Goal: Task Accomplishment & Management: Manage account settings

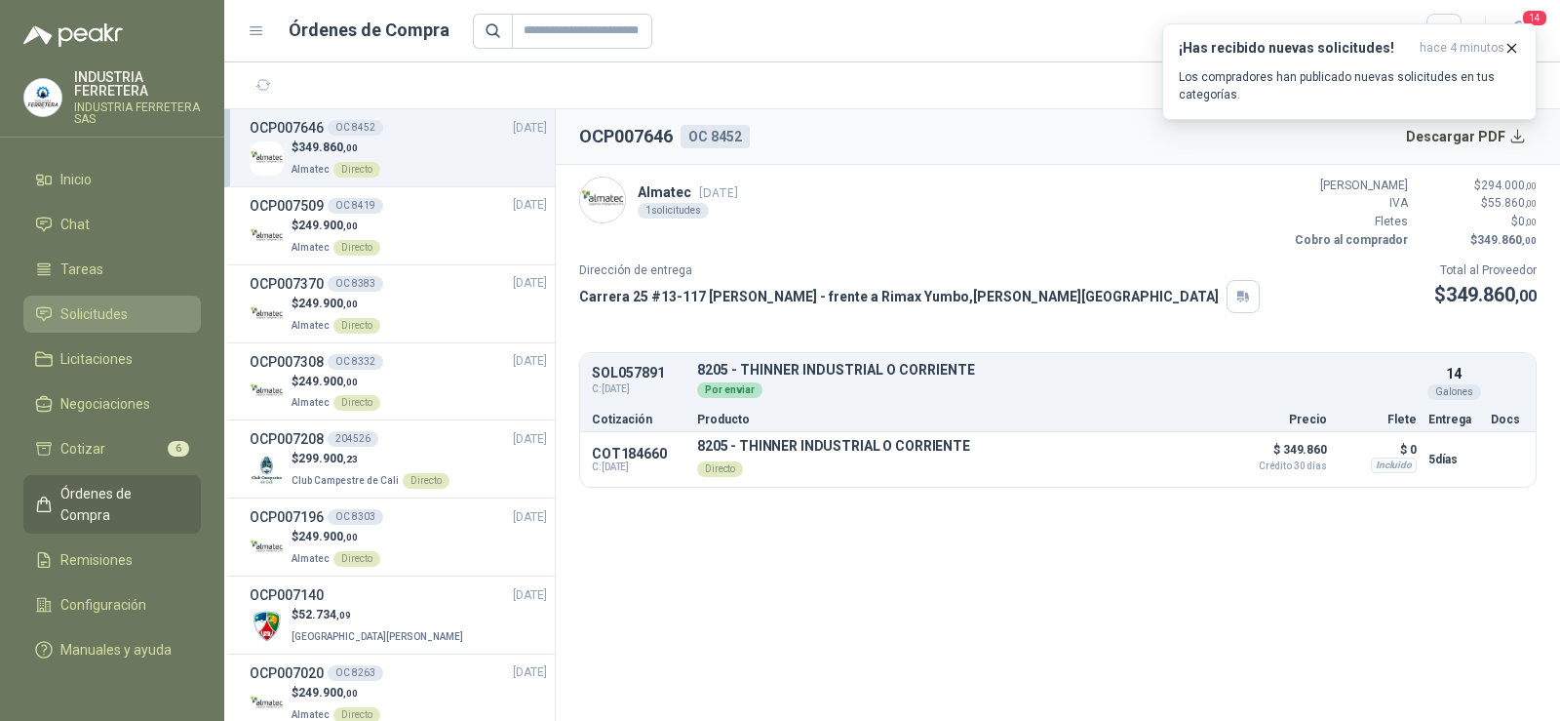
click at [70, 311] on span "Solicitudes" at bounding box center [93, 313] width 67 height 21
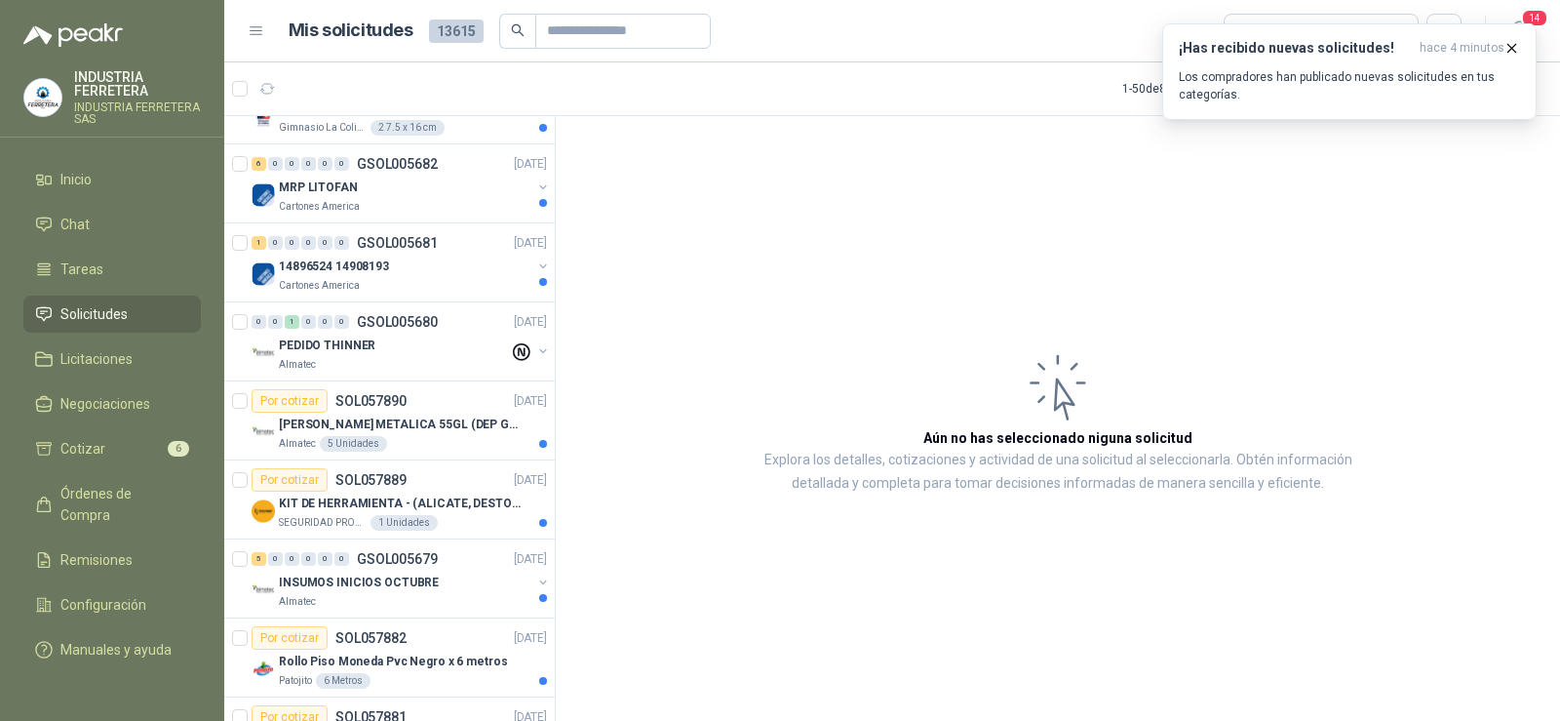
scroll to position [780, 0]
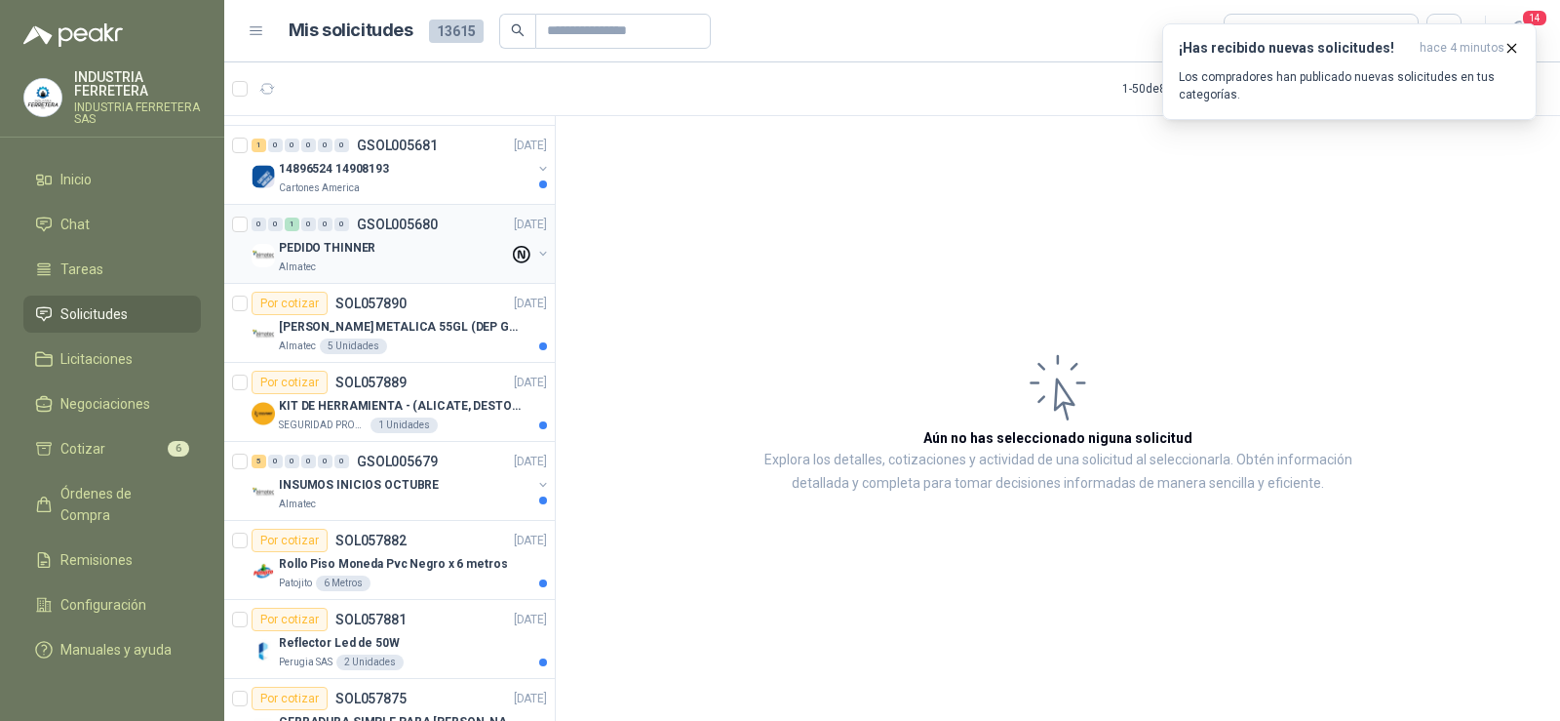
click at [384, 249] on div "PEDIDO THINNER" at bounding box center [394, 247] width 230 height 23
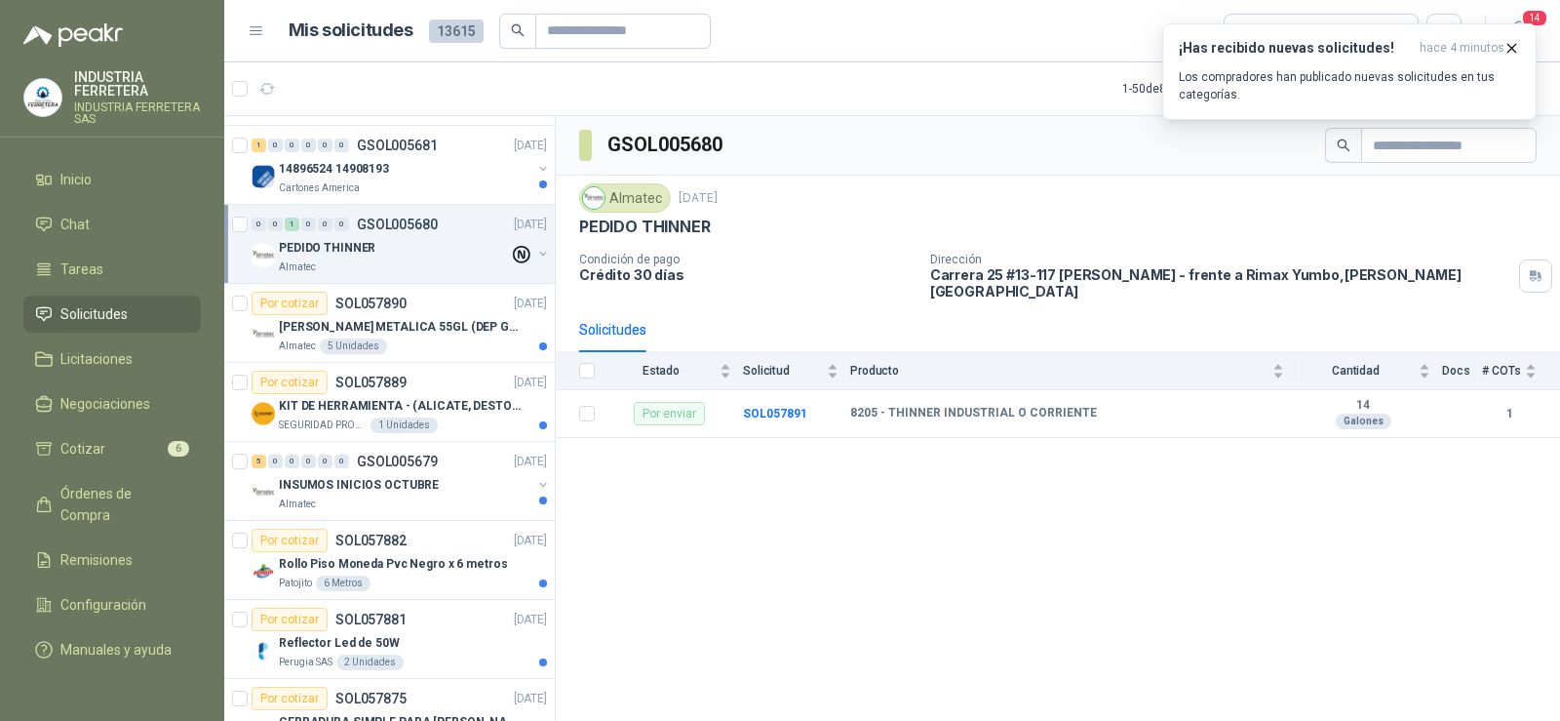
scroll to position [878, 0]
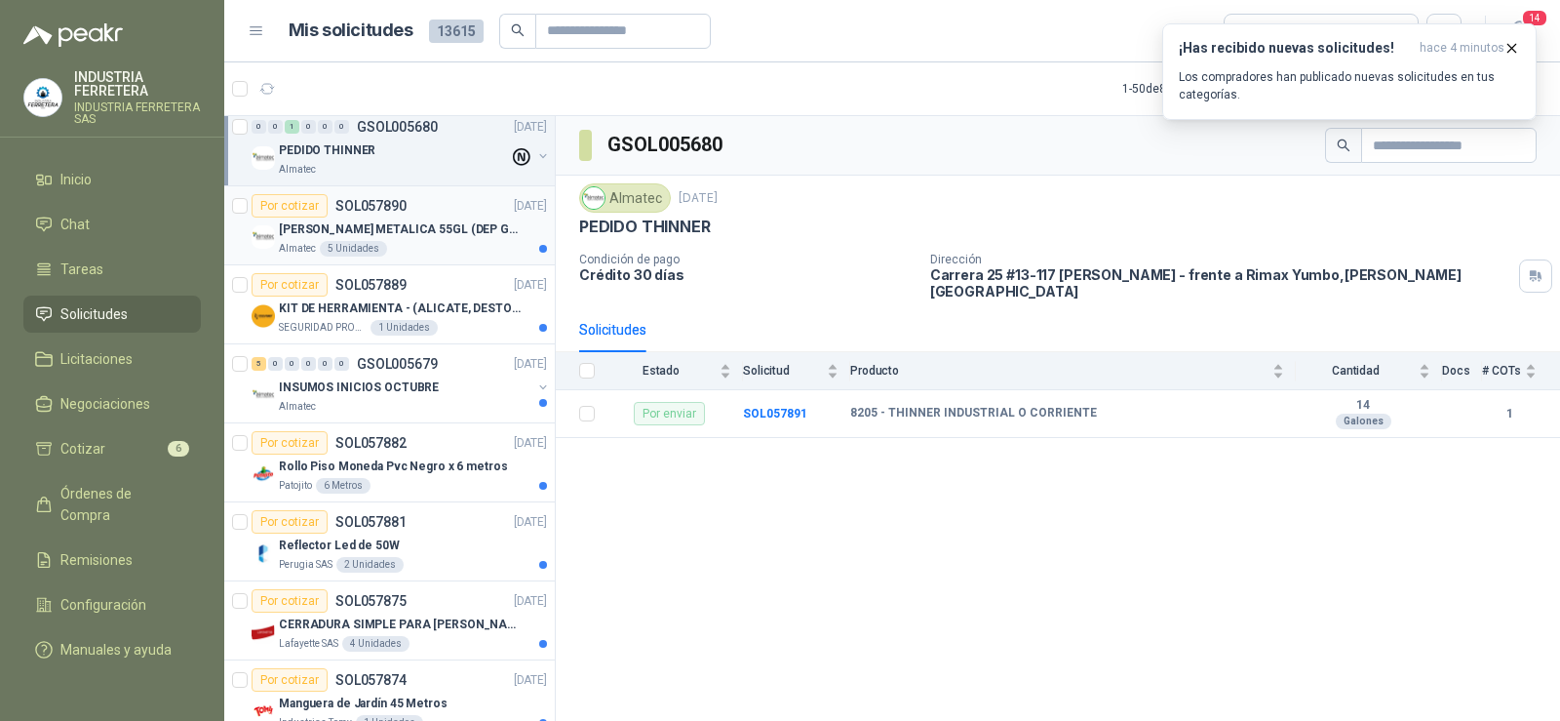
click at [433, 226] on p "[PERSON_NAME] METALICA 55GL (DEP GRANALLA) CON TAPA" at bounding box center [400, 229] width 243 height 19
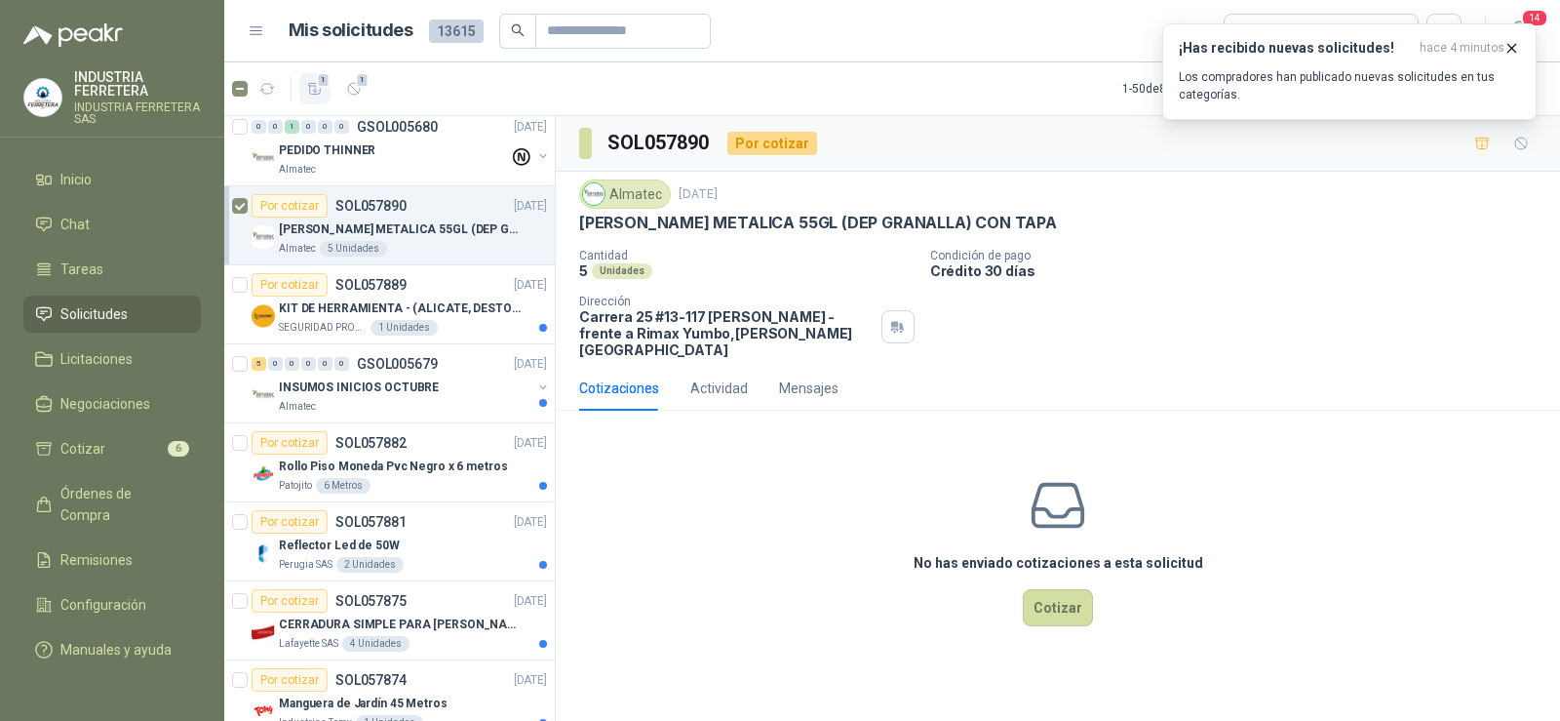
click at [319, 87] on span "1" at bounding box center [324, 80] width 14 height 16
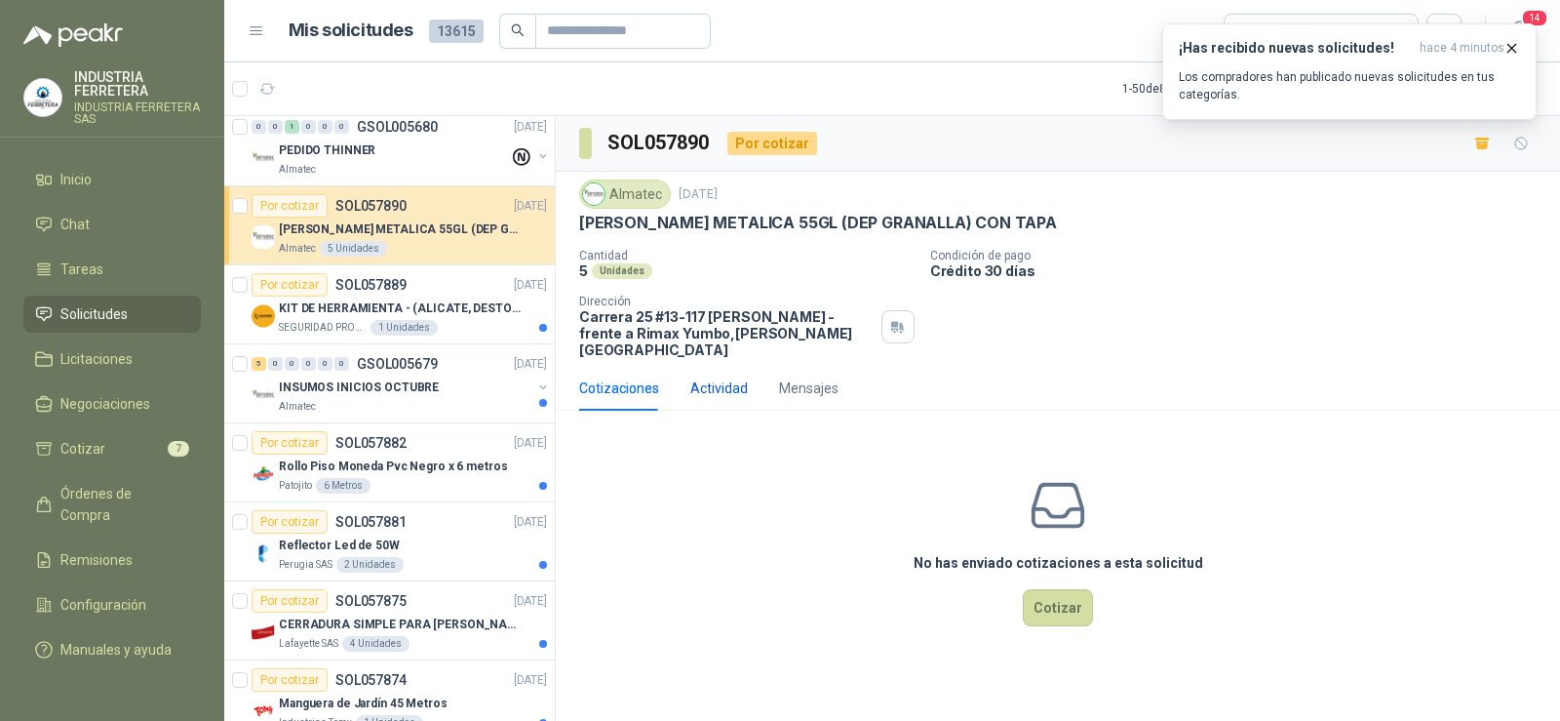
click at [741, 377] on div "Actividad" at bounding box center [719, 387] width 58 height 21
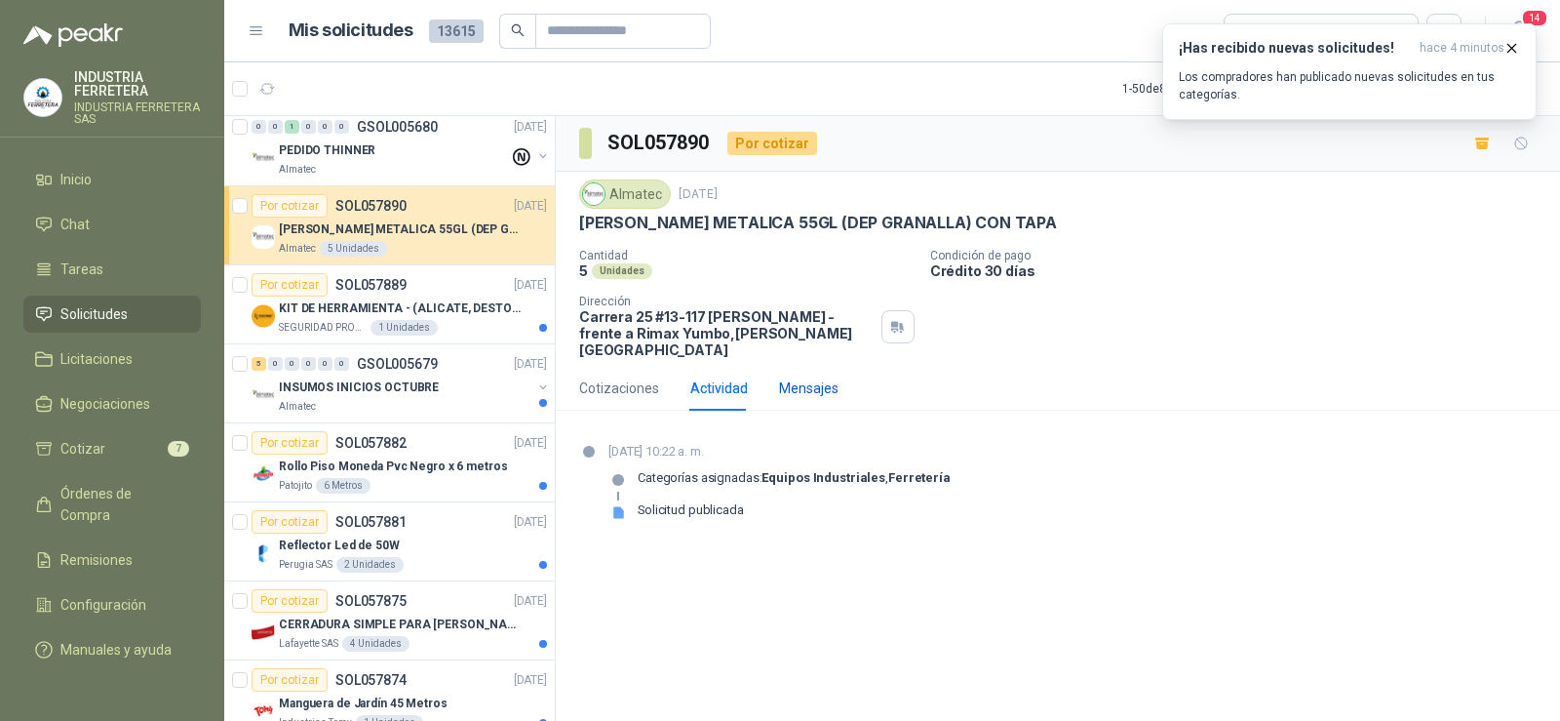
click at [809, 382] on div "Mensajes" at bounding box center [808, 387] width 59 height 21
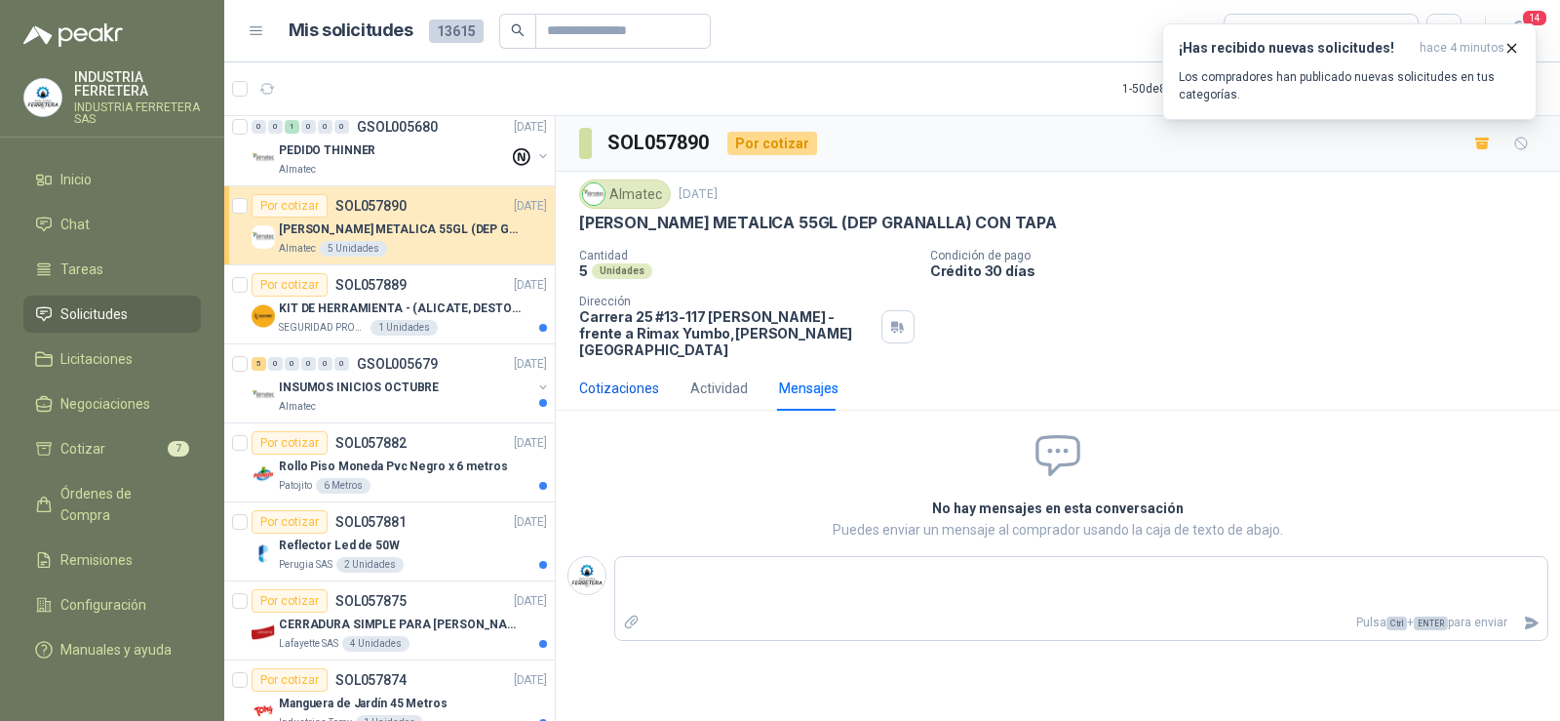
click at [630, 377] on div "Cotizaciones" at bounding box center [619, 387] width 80 height 21
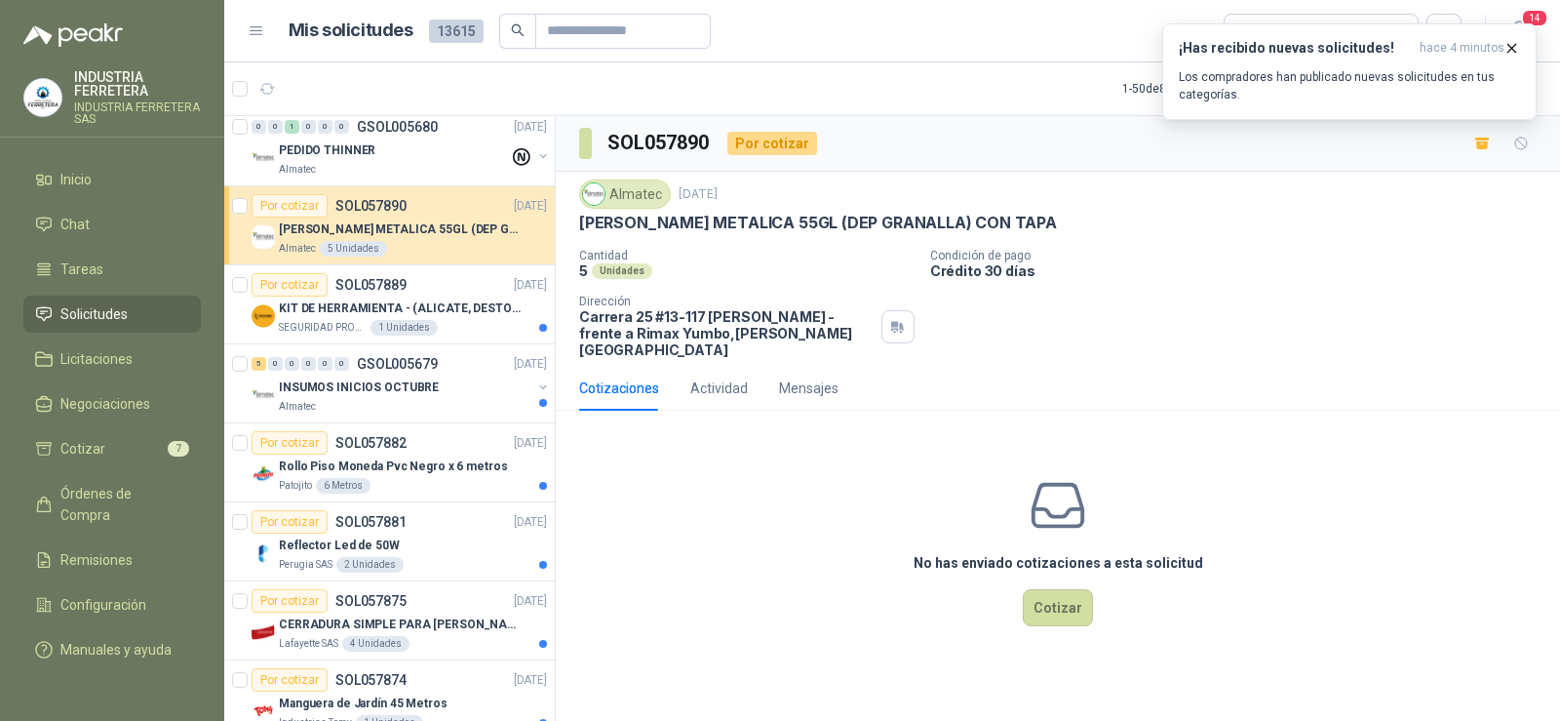
click at [678, 225] on p "[PERSON_NAME] METALICA 55GL (DEP GRANALLA) CON TAPA" at bounding box center [818, 223] width 478 height 20
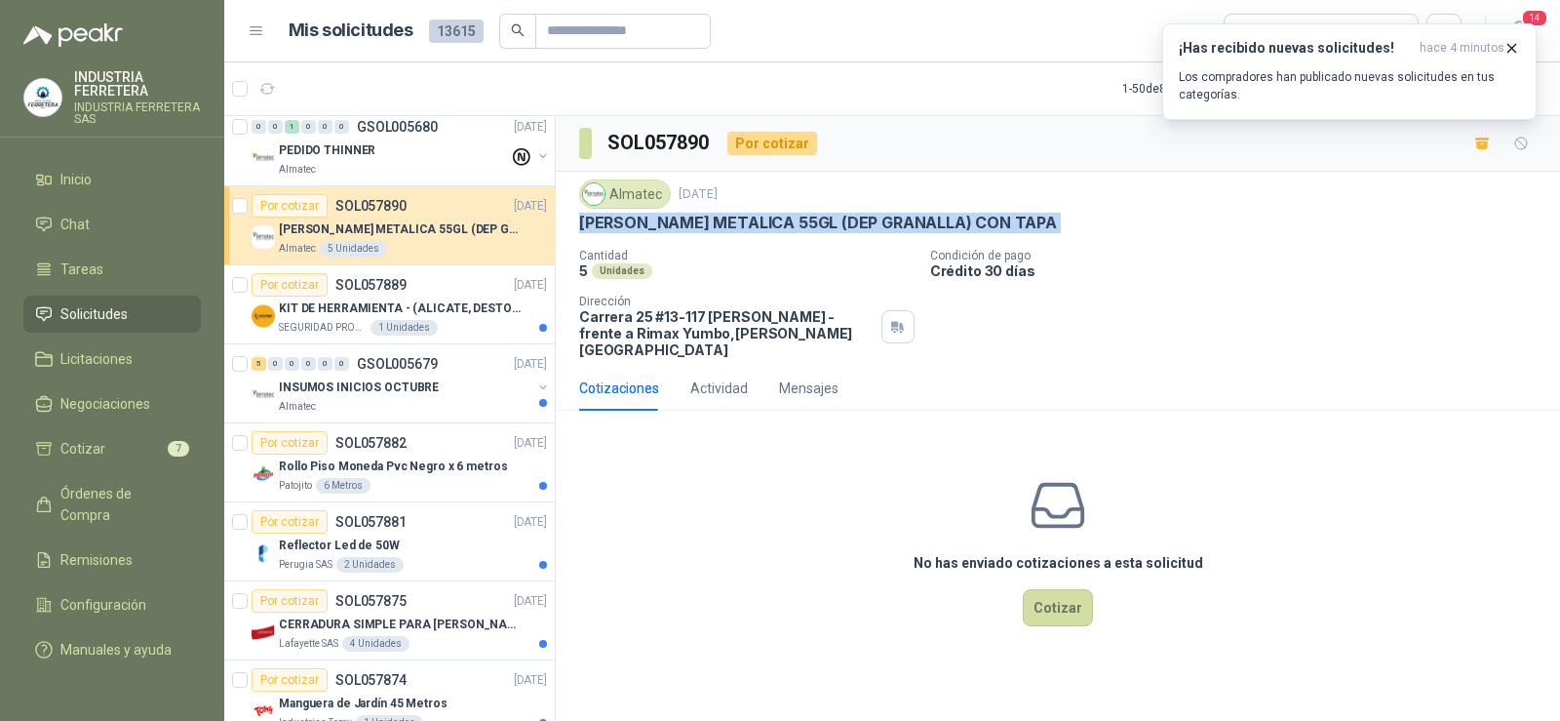
click at [678, 225] on p "[PERSON_NAME] METALICA 55GL (DEP GRANALLA) CON TAPA" at bounding box center [818, 223] width 478 height 20
copy p "[PERSON_NAME] METALICA 55GL (DEP GRANALLA) CON TAPA"
click at [354, 396] on p "INSUMOS INICIOS OCTUBRE" at bounding box center [359, 387] width 160 height 19
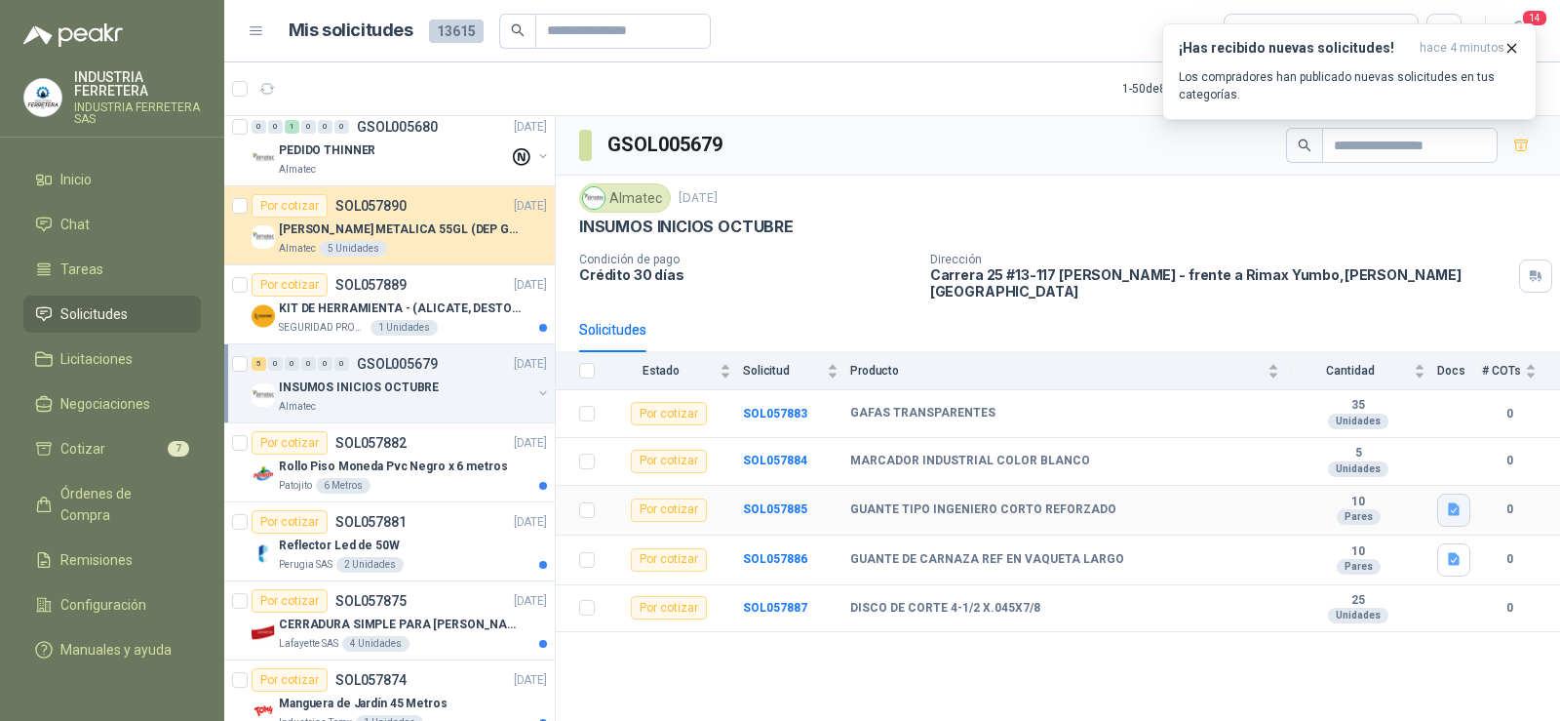
click at [1455, 503] on icon "button" at bounding box center [1454, 509] width 12 height 13
click at [1446, 551] on icon "button" at bounding box center [1454, 559] width 17 height 17
click at [1217, 673] on div "GSOL005679 Almatec [DATE] INSUMOS INICIOS OCTUBRE Condición de pago Crédito 30 …" at bounding box center [1058, 421] width 1004 height 611
click at [1465, 498] on button "button" at bounding box center [1453, 509] width 33 height 33
click at [1361, 455] on button "WhatsApp Image [DATE] 10.05.07 AM.jpeg" at bounding box center [1326, 453] width 264 height 20
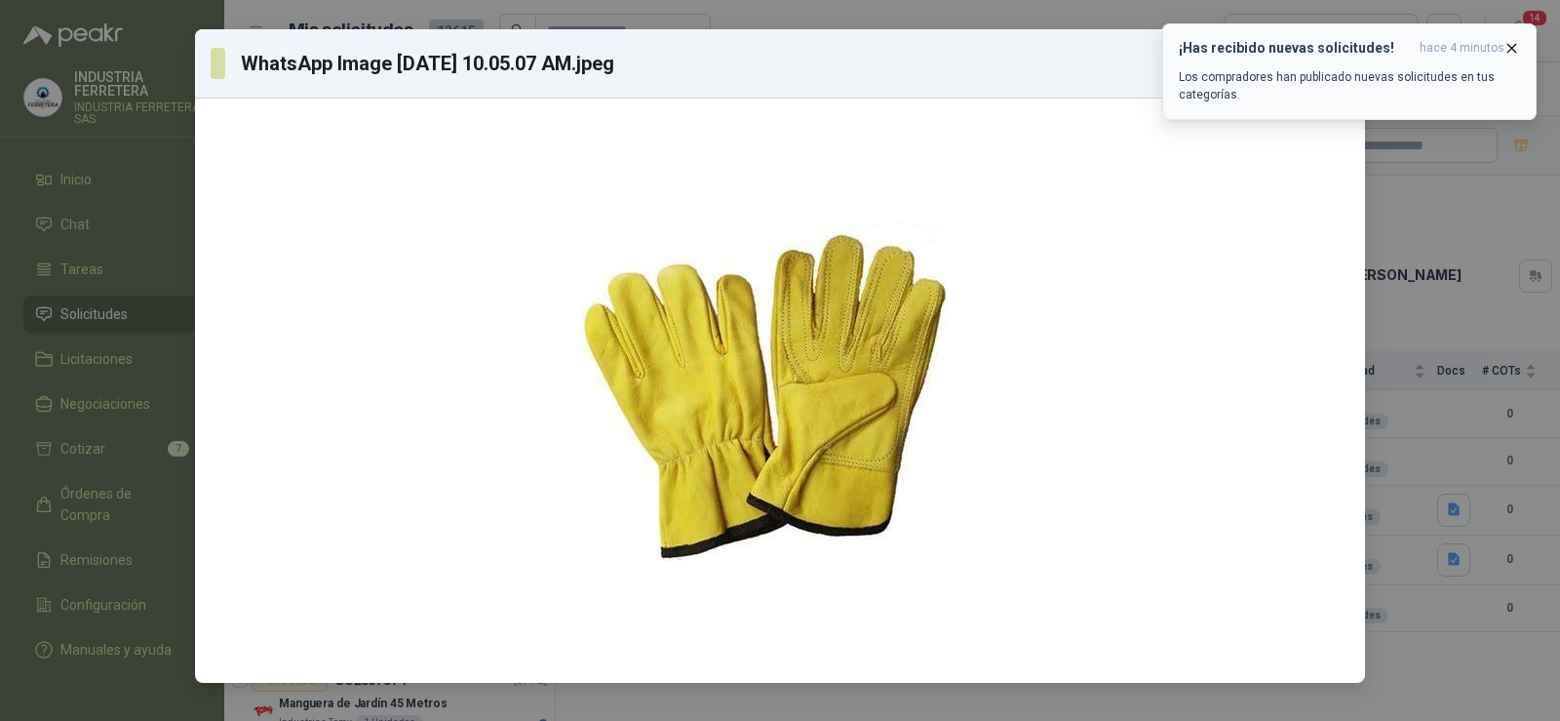
drag, startPoint x: 721, startPoint y: 375, endPoint x: 1506, endPoint y: 51, distance: 849.5
click at [1506, 51] on icon "button" at bounding box center [1512, 48] width 17 height 17
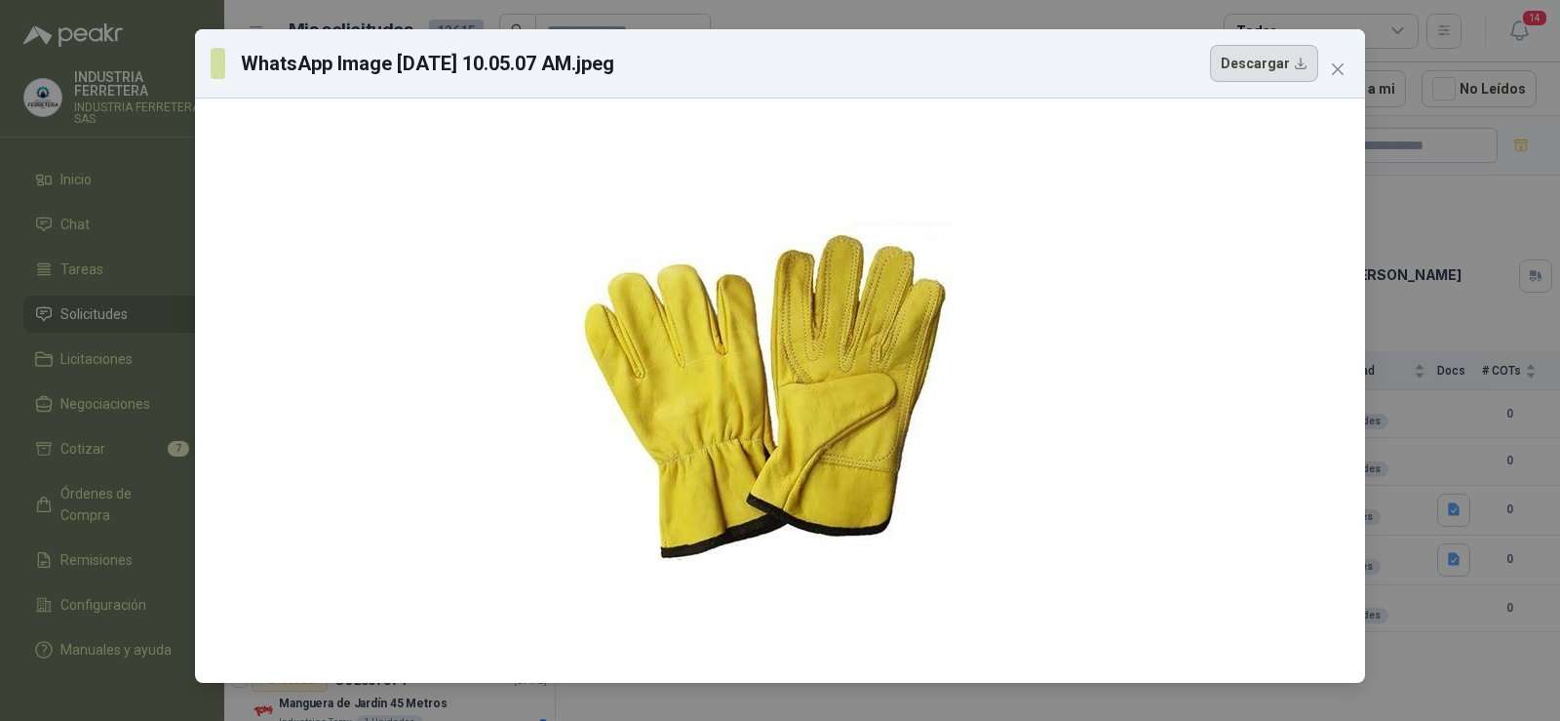
click at [1251, 69] on button "Descargar" at bounding box center [1264, 63] width 108 height 37
click at [1441, 533] on div "WhatsApp Image [DATE] 10.05.07 AM.jpeg Descargar" at bounding box center [780, 360] width 1560 height 721
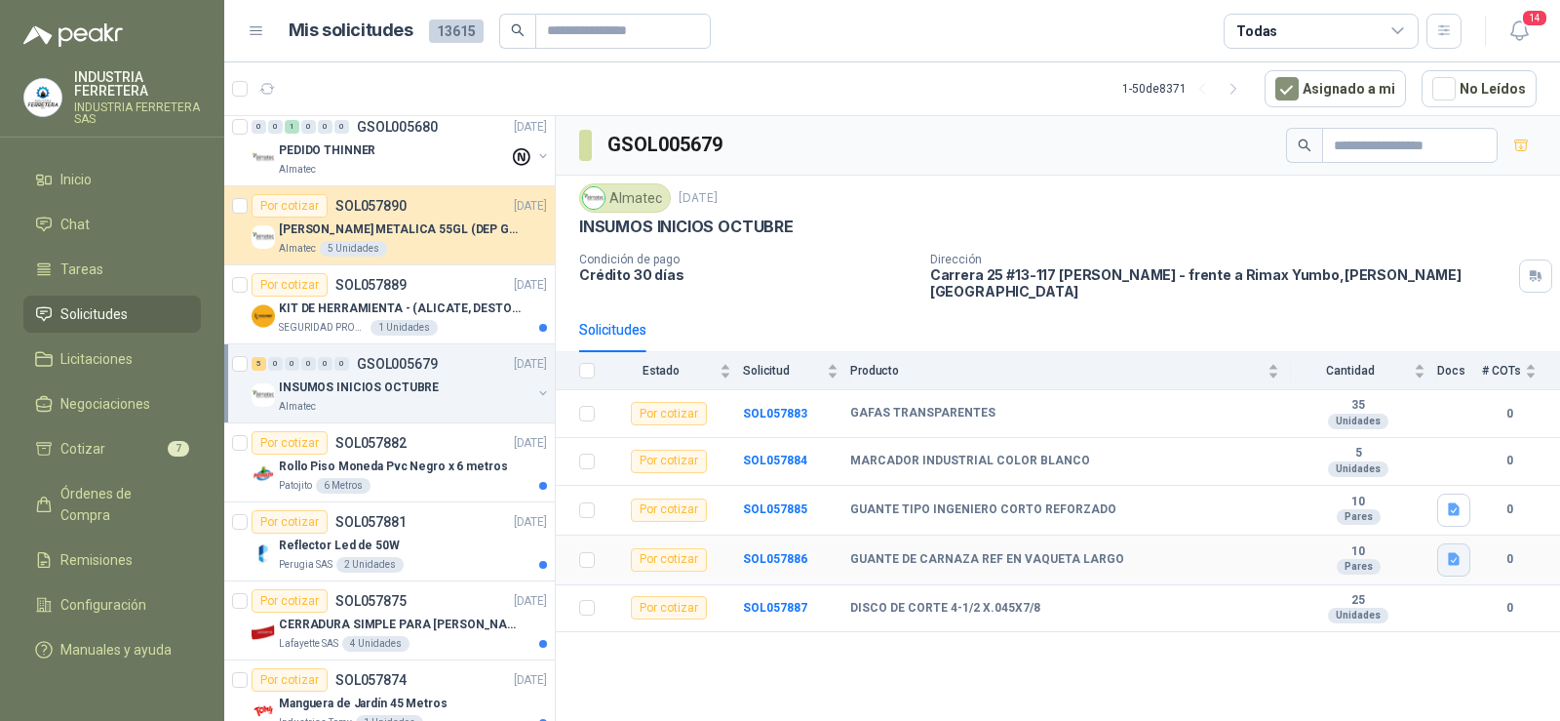
click at [1457, 551] on icon "button" at bounding box center [1454, 559] width 17 height 17
click at [1290, 508] on button "WhatsApp Image [DATE] 2.53.01 PM.jpeg" at bounding box center [1328, 502] width 257 height 20
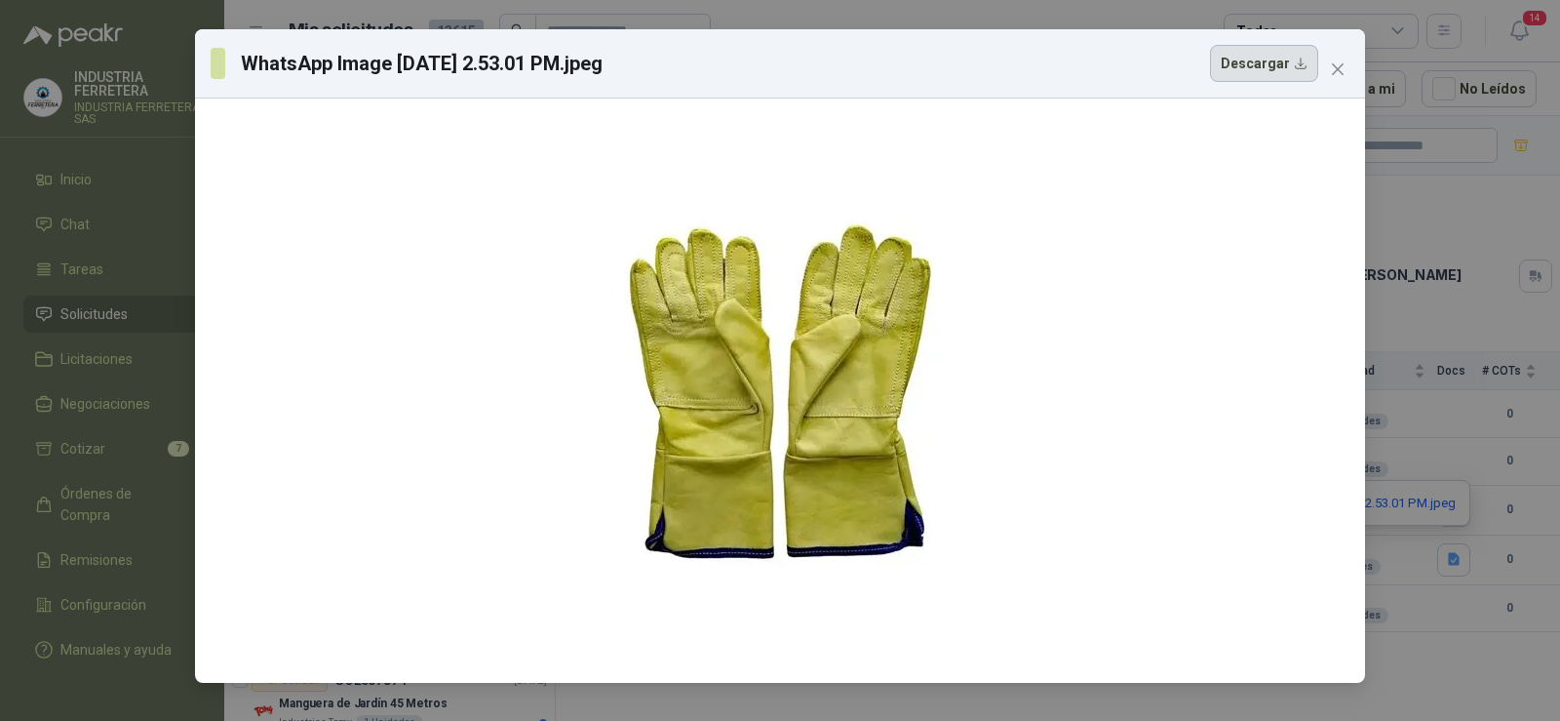
click at [1257, 62] on button "Descargar" at bounding box center [1264, 63] width 108 height 37
click at [1341, 75] on icon "close" at bounding box center [1338, 69] width 16 height 16
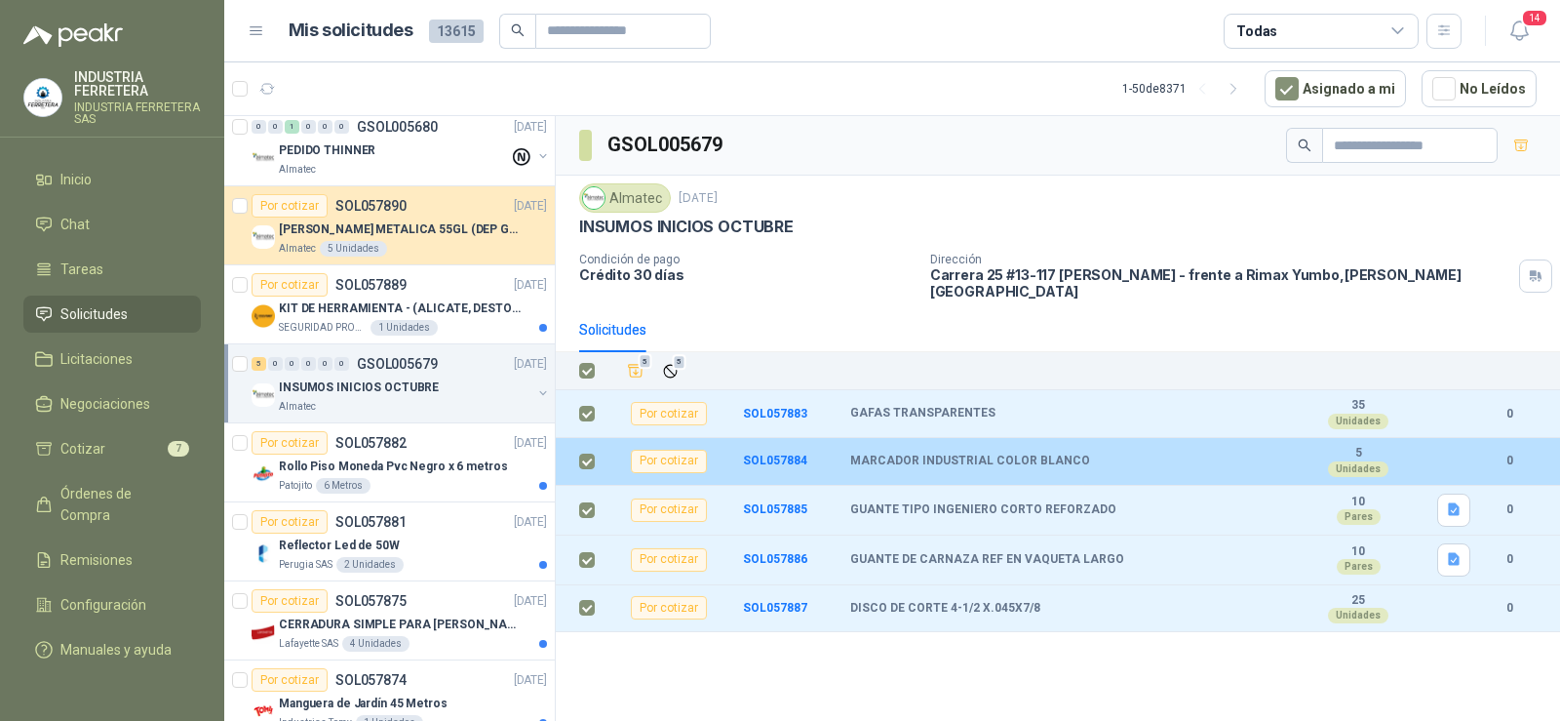
click at [942, 453] on b "MARCADOR INDUSTRIAL COLOR BLANCO" at bounding box center [970, 461] width 240 height 16
copy b "MARCADOR INDUSTRIAL COLOR BLANCO"
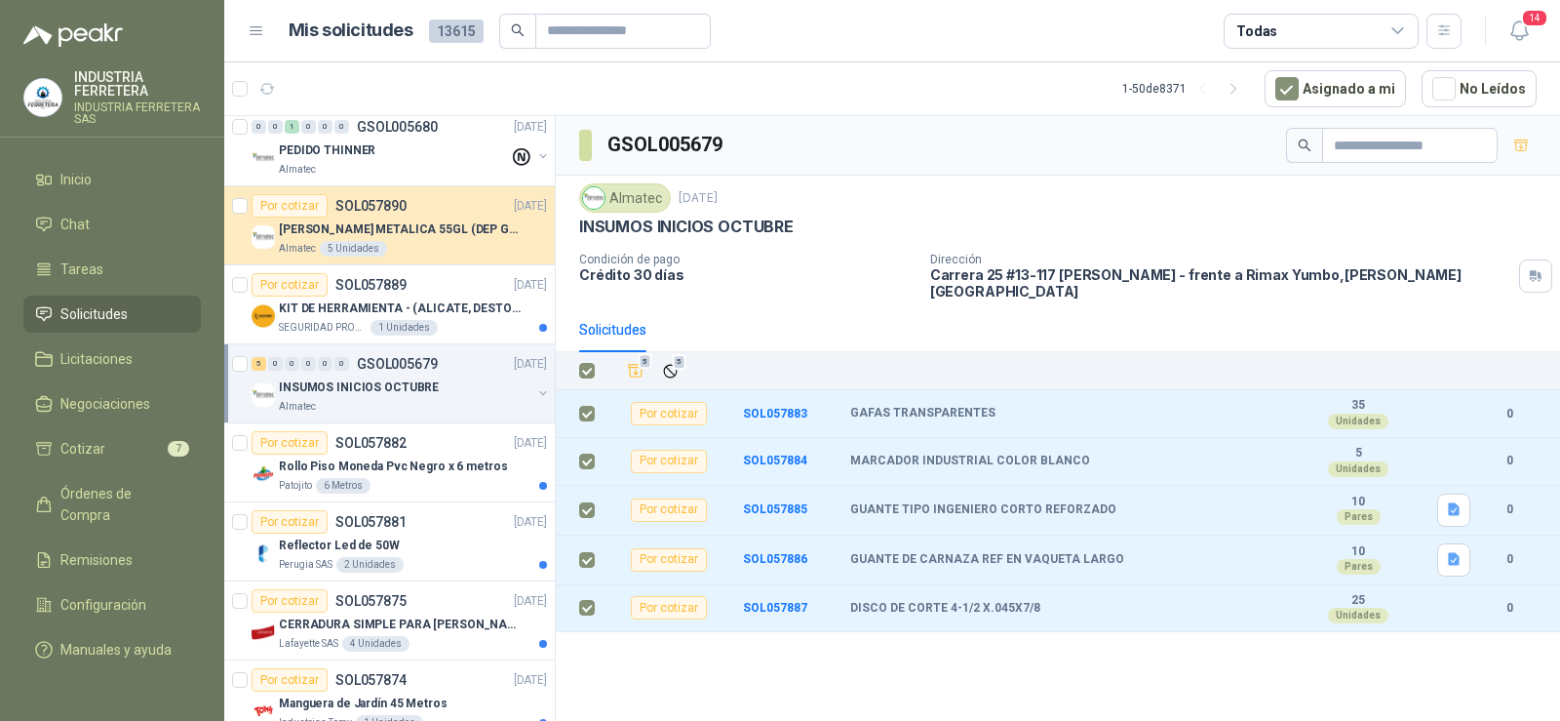
click at [1079, 318] on div "Solicitudes" at bounding box center [1058, 329] width 958 height 45
